Goal: Find specific fact: Find contact information

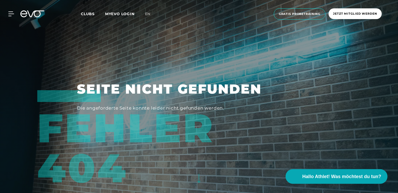
click at [89, 15] on span "Clubs" at bounding box center [88, 13] width 14 height 5
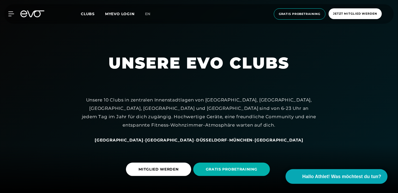
scroll to position [52, 0]
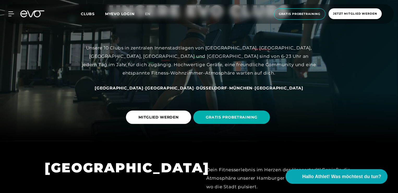
click at [139, 89] on span "[GEOGRAPHIC_DATA]" at bounding box center [119, 87] width 49 height 5
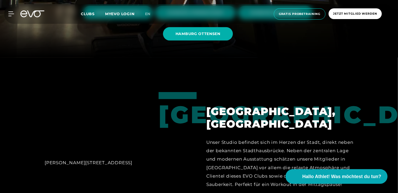
scroll to position [103, 0]
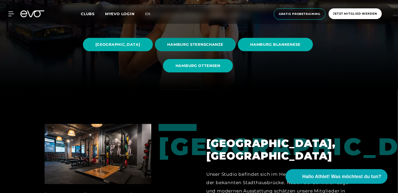
click at [223, 45] on span "HAMBURG STERNSCHANZE" at bounding box center [196, 44] width 56 height 5
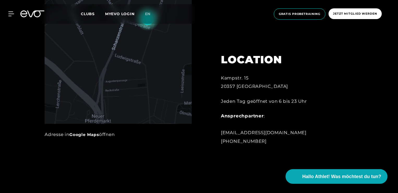
scroll to position [300, 0]
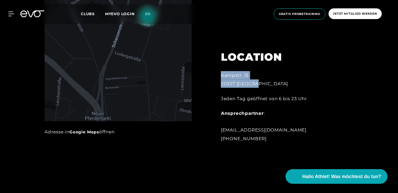
drag, startPoint x: 220, startPoint y: 73, endPoint x: 270, endPoint y: 84, distance: 51.7
click at [270, 84] on div "LOCATION [GEOGRAPHIC_DATA]. 15 20357 Hamburg Jeden Tag geöffnet von 6 bis 23 Uh…" at bounding box center [279, 93] width 130 height 111
copy div "Kampstr. 15 20357 [GEOGRAPHIC_DATA]"
click at [329, 110] on div "Ansprechpartner : [EMAIL_ADDRESS][DOMAIN_NAME] [PHONE_NUMBER]" at bounding box center [278, 126] width 115 height 34
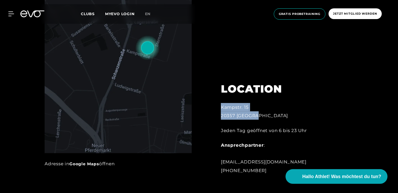
drag, startPoint x: 266, startPoint y: 114, endPoint x: 218, endPoint y: 101, distance: 50.0
click at [218, 101] on div "LOCATION [GEOGRAPHIC_DATA]. 15 20357 Hamburg Jeden Tag geöffnet von 6 bis 23 Uh…" at bounding box center [279, 124] width 130 height 111
copy div "Kampstr. 15 20357 [GEOGRAPHIC_DATA]"
